Goal: Complete application form

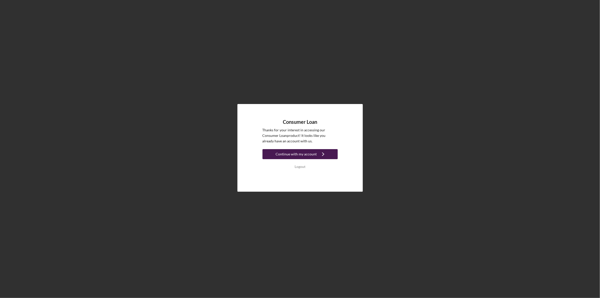
click at [310, 153] on div "Continue with my account" at bounding box center [296, 154] width 41 height 10
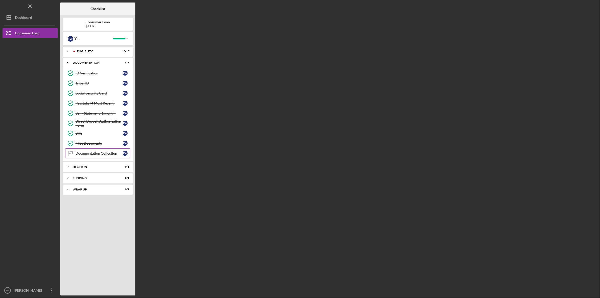
click at [96, 153] on div "Documentation Collection" at bounding box center [98, 153] width 47 height 4
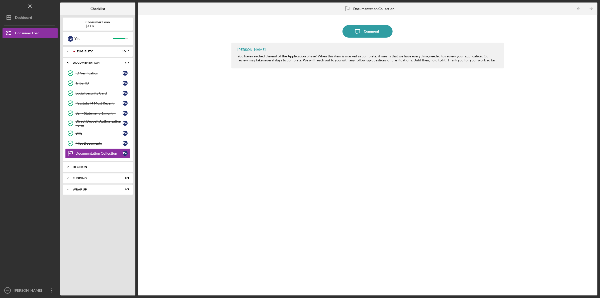
click at [90, 165] on div "Decision" at bounding box center [100, 166] width 54 height 3
click at [31, 4] on icon "Icon/Menu Close" at bounding box center [30, 6] width 11 height 11
